Goal: Navigation & Orientation: Find specific page/section

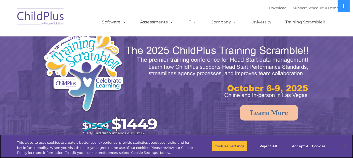
select select "MEDIUM"
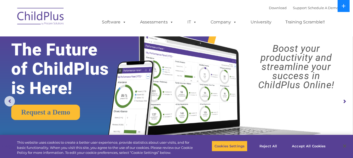
click at [344, 7] on icon at bounding box center [343, 6] width 4 height 4
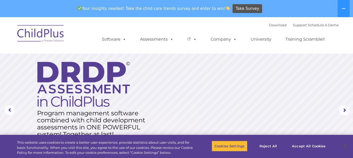
scroll to position [10, 0]
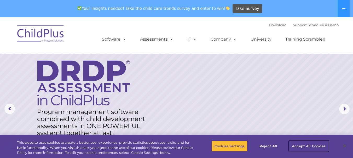
click at [313, 146] on button "Accept All Cookies" at bounding box center [308, 146] width 39 height 11
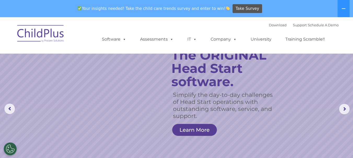
scroll to position [0, 0]
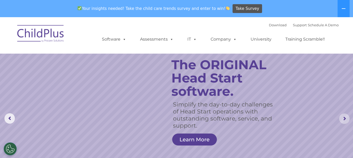
click at [344, 119] on rs-arrow at bounding box center [344, 119] width 10 height 10
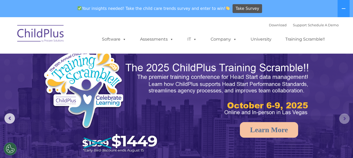
click at [342, 119] on rs-arrow at bounding box center [344, 119] width 10 height 10
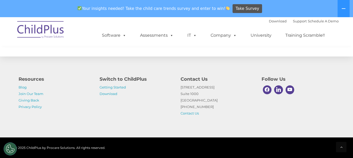
scroll to position [629, 0]
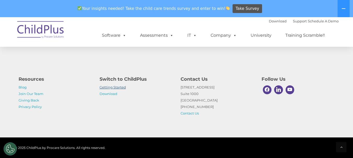
click at [115, 88] on link "Getting Started" at bounding box center [112, 87] width 26 height 4
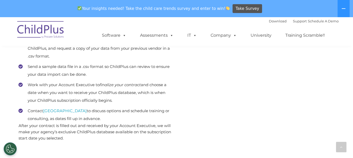
scroll to position [340, 0]
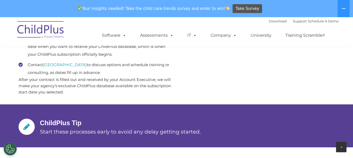
click at [341, 149] on icon at bounding box center [341, 148] width 2 height 4
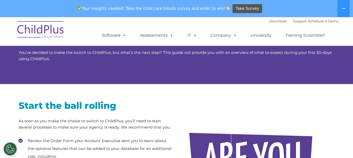
scroll to position [0, 0]
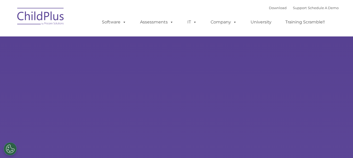
select select "MEDIUM"
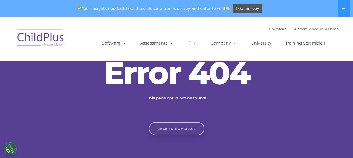
click at [175, 128] on link "Back to homepage" at bounding box center [176, 128] width 55 height 13
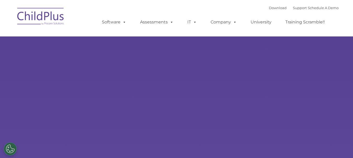
select select "MEDIUM"
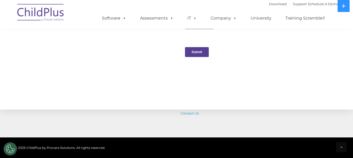
scroll to position [620, 0]
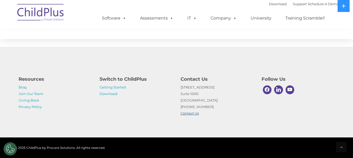
click at [189, 114] on link "Contact Us" at bounding box center [189, 113] width 18 height 4
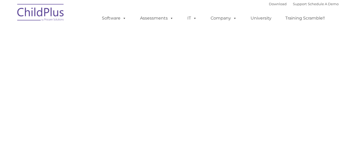
select select "MEDIUM"
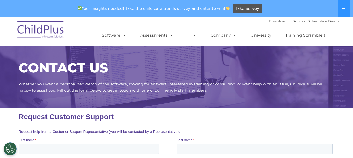
click at [55, 27] on img at bounding box center [41, 30] width 52 height 26
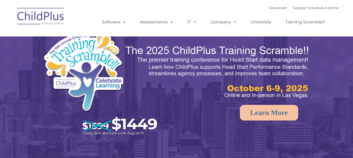
select select "MEDIUM"
